Goal: Task Accomplishment & Management: Use online tool/utility

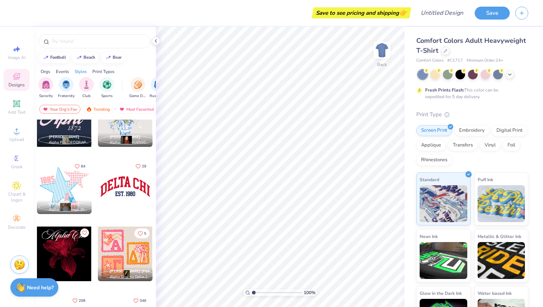
scroll to position [633, 0]
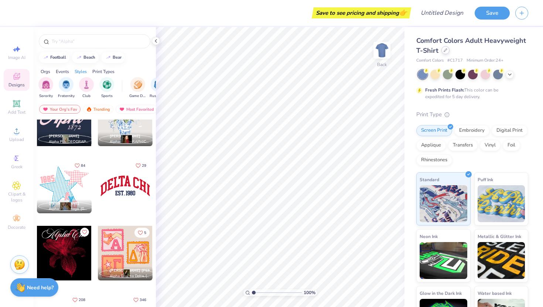
click at [445, 53] on div at bounding box center [445, 50] width 8 height 8
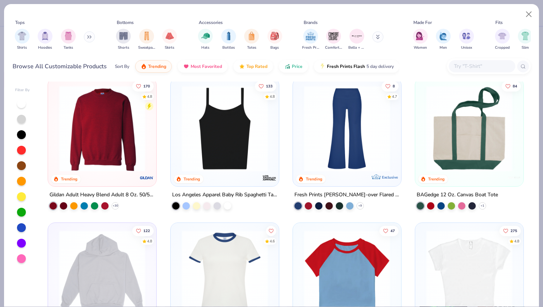
scroll to position [587, 0]
click at [100, 140] on img at bounding box center [101, 128] width 93 height 86
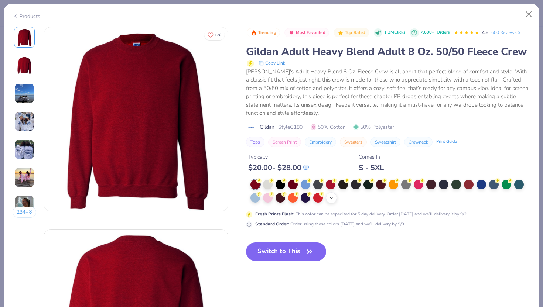
click at [335, 199] on div "+ 8" at bounding box center [331, 197] width 11 height 11
click at [306, 186] on div at bounding box center [305, 184] width 10 height 10
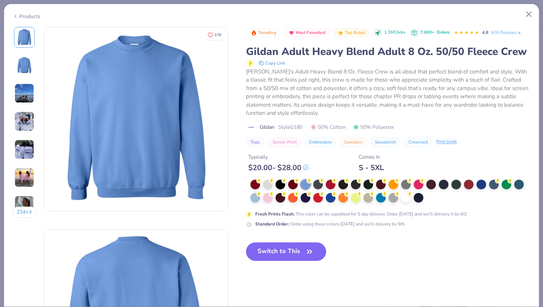
click at [319, 146] on button "Embroidery" at bounding box center [319, 142] width 31 height 10
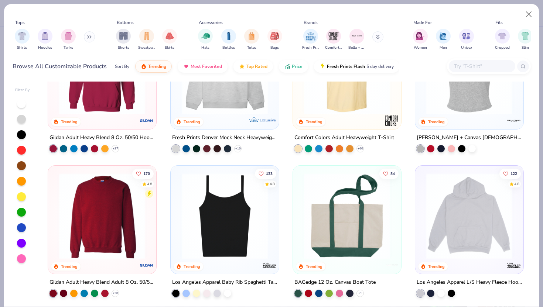
scroll to position [66, 0]
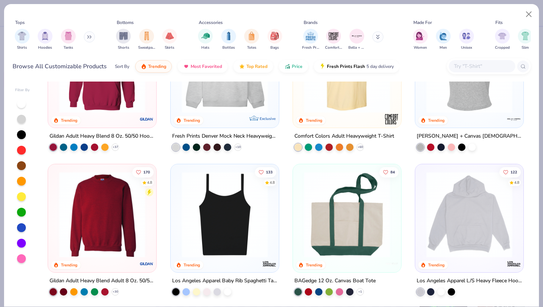
click at [112, 212] on img at bounding box center [101, 215] width 93 height 86
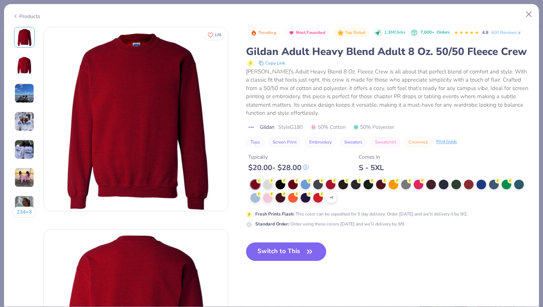
click at [248, 199] on div "+ 8" at bounding box center [388, 192] width 284 height 24
click at [255, 200] on div at bounding box center [255, 197] width 10 height 10
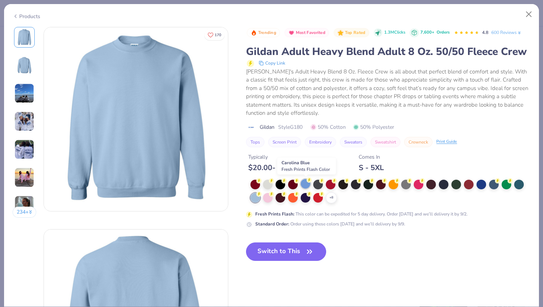
click at [306, 182] on div at bounding box center [305, 184] width 10 height 10
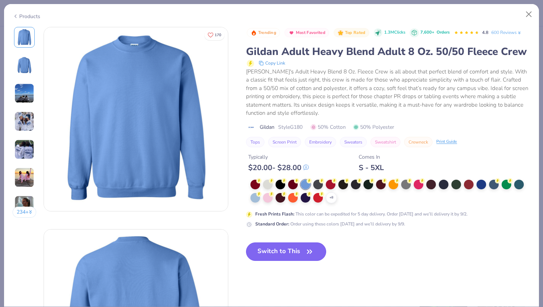
click at [300, 254] on button "Switch to This" at bounding box center [286, 251] width 80 height 18
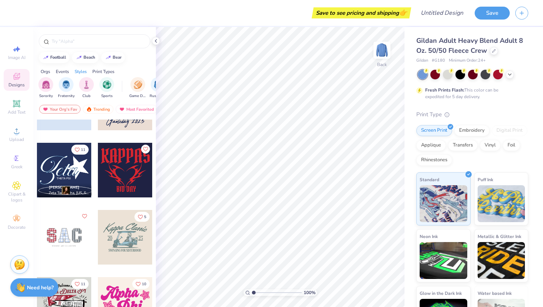
scroll to position [985, 0]
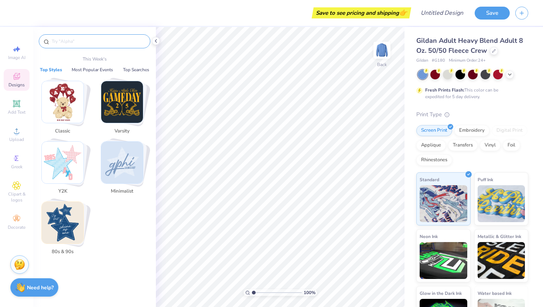
click at [91, 44] on input "text" at bounding box center [98, 41] width 94 height 7
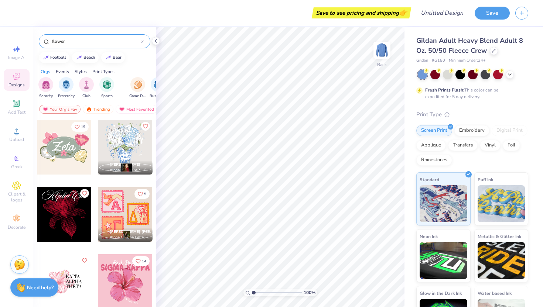
type input "flower"
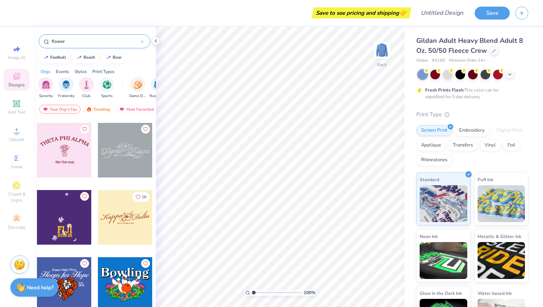
scroll to position [596, 0]
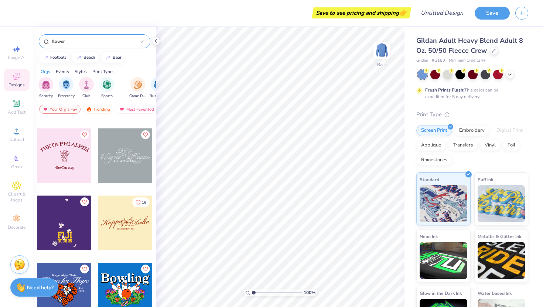
click at [119, 224] on div at bounding box center [125, 223] width 55 height 55
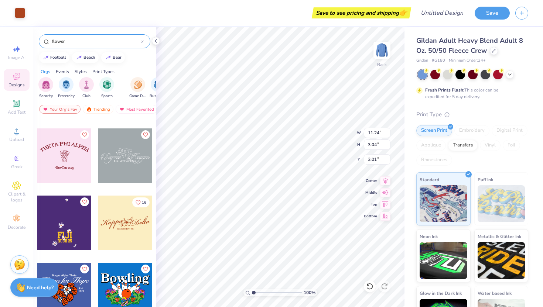
type input "11.24"
type input "3.04"
type input "3.01"
type input "12.45"
type input "3.37"
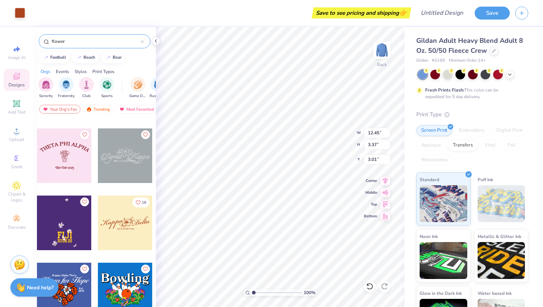
type input "4.72"
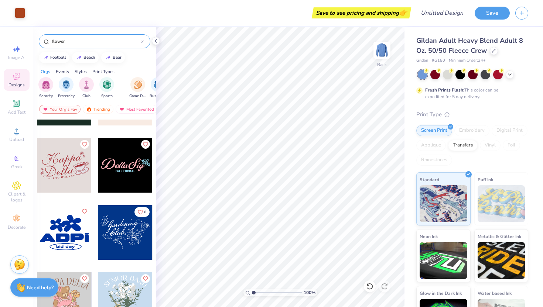
scroll to position [3209, 0]
